Goal: Information Seeking & Learning: Learn about a topic

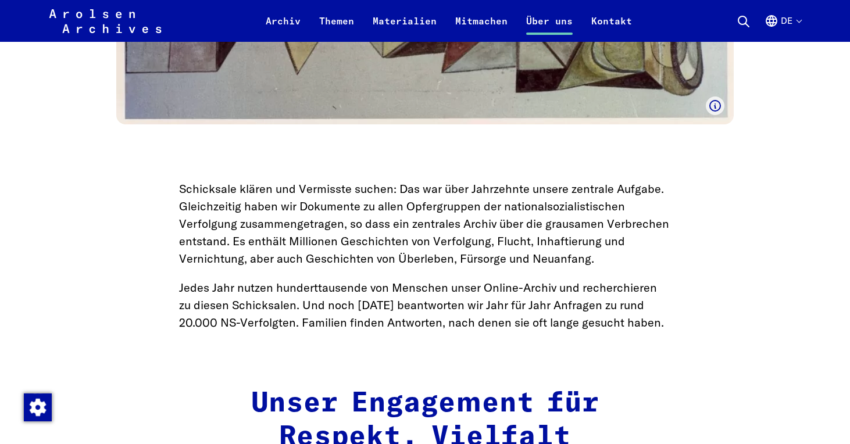
scroll to position [989, 0]
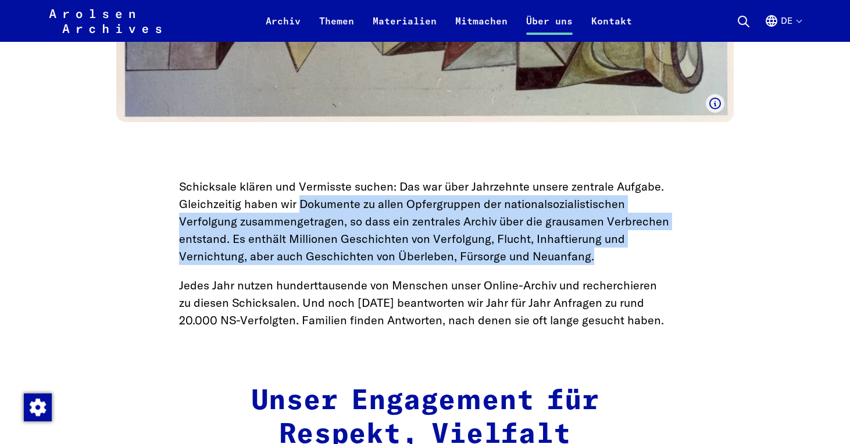
drag, startPoint x: 300, startPoint y: 203, endPoint x: 611, endPoint y: 252, distance: 314.5
click at [611, 252] on p "Schicksale klären und Vermisste suchen: Das war über Jahrzehnte unsere zentrale…" at bounding box center [425, 221] width 492 height 87
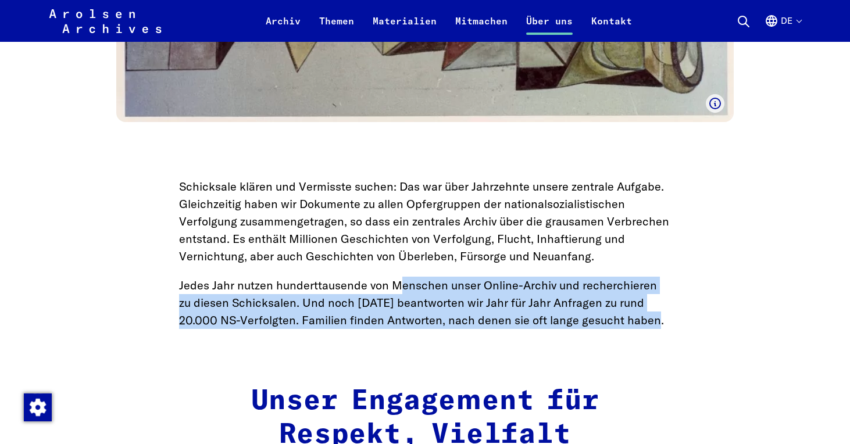
drag, startPoint x: 398, startPoint y: 286, endPoint x: 715, endPoint y: 314, distance: 318.3
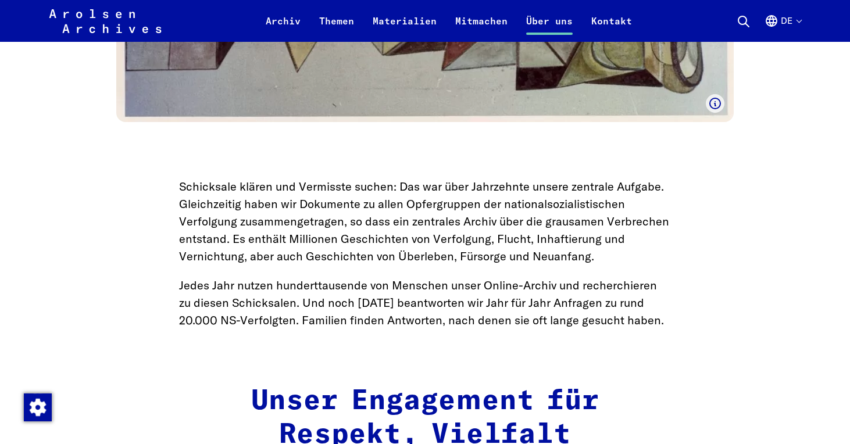
drag, startPoint x: 359, startPoint y: 321, endPoint x: 504, endPoint y: 319, distance: 144.3
click at [504, 319] on p "Jedes Jahr nutzen hunderttausende von Menschen unser Online-Archiv und recherch…" at bounding box center [425, 303] width 492 height 52
click at [521, 318] on p "Jedes Jahr nutzen hunderttausende von Menschen unser Online-Archiv und recherch…" at bounding box center [425, 303] width 492 height 52
click at [530, 319] on p "Jedes Jahr nutzen hunderttausende von Menschen unser Online-Archiv und recherch…" at bounding box center [425, 303] width 492 height 52
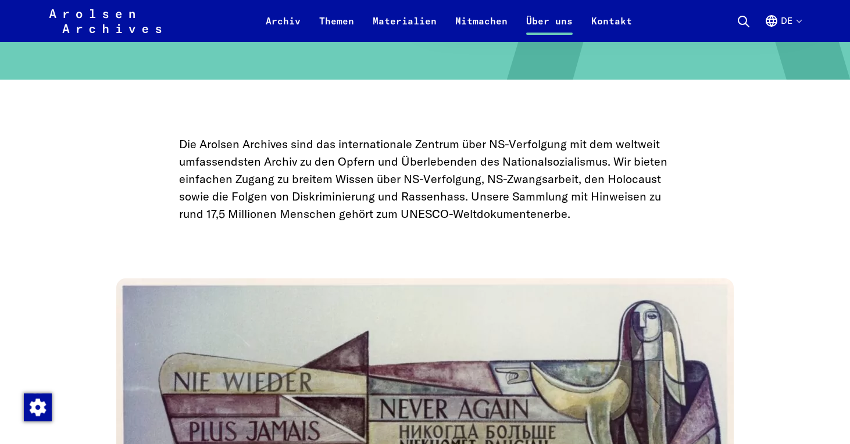
scroll to position [233, 0]
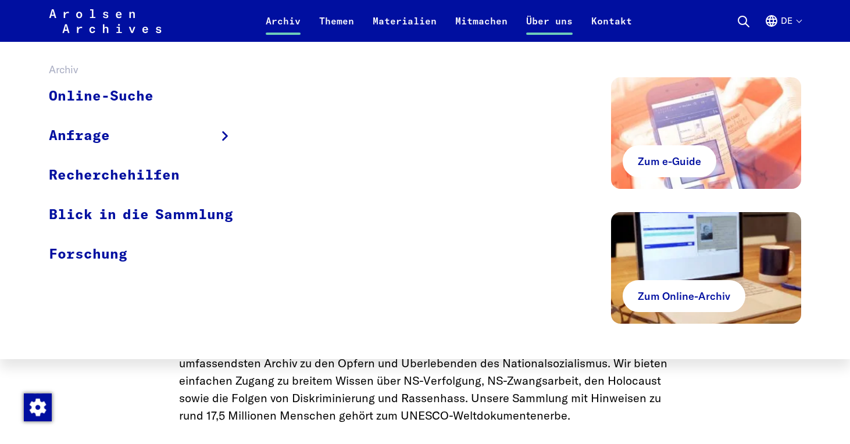
click at [288, 20] on link "Archiv" at bounding box center [283, 28] width 54 height 28
